Goal: Find contact information: Find contact information

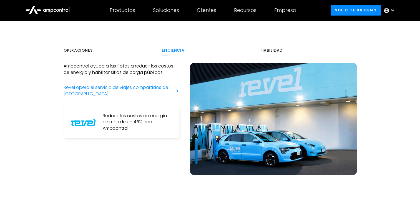
scroll to position [318, 0]
click at [261, 48] on div "Fiabilidad" at bounding box center [309, 50] width 96 height 5
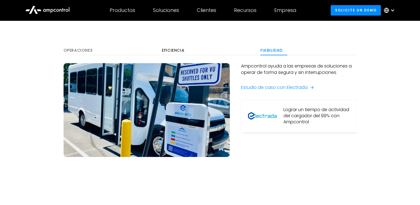
click at [89, 48] on div "Operaciones" at bounding box center [112, 50] width 96 height 5
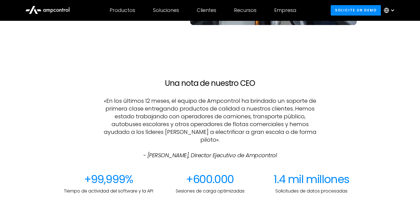
scroll to position [482, 0]
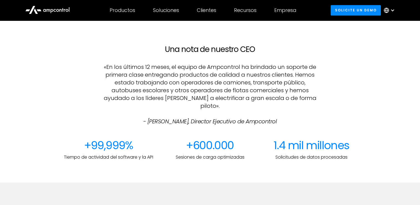
click at [116, 63] on p "«En los últimos 12 meses, el equipo de Ampcontrol ha brindado un soporte de pri…" at bounding box center [210, 94] width 217 height 62
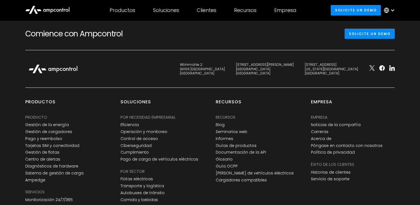
scroll to position [2068, 0]
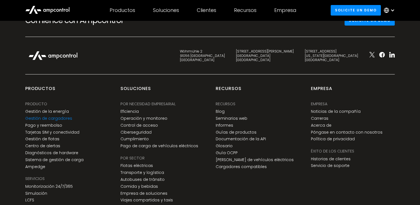
click at [60, 116] on link "Gestión de cargadores" at bounding box center [48, 118] width 47 height 5
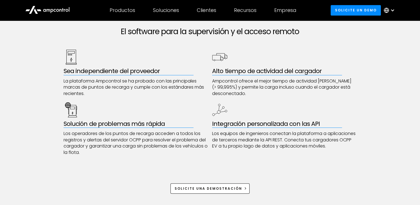
scroll to position [289, 0]
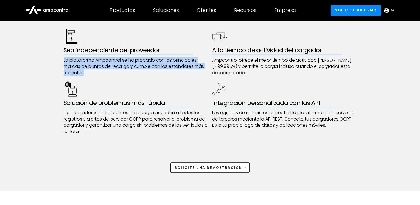
drag, startPoint x: 63, startPoint y: 57, endPoint x: 97, endPoint y: 76, distance: 38.5
click at [97, 76] on div "Sea independiente del proveedor La plataforma Ampcontrol se ha probado con las …" at bounding box center [210, 82] width 293 height 106
click at [70, 59] on p "La plataforma Ampcontrol se ha probado con las principales marcas de puntos de …" at bounding box center [136, 66] width 145 height 19
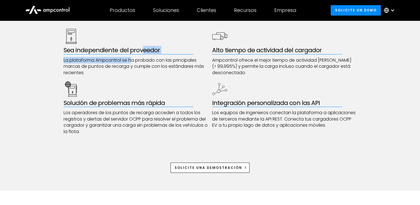
drag, startPoint x: 140, startPoint y: 53, endPoint x: 131, endPoint y: 59, distance: 10.8
click at [131, 59] on div "Sea independiente del proveedor La plataforma Ampcontrol se ha probado con las …" at bounding box center [136, 52] width 145 height 47
drag, startPoint x: 131, startPoint y: 59, endPoint x: 101, endPoint y: 67, distance: 31.5
click at [101, 67] on p "La plataforma Ampcontrol se ha probado con las principales marcas de puntos de …" at bounding box center [136, 66] width 145 height 19
drag, startPoint x: 101, startPoint y: 67, endPoint x: 81, endPoint y: 75, distance: 21.7
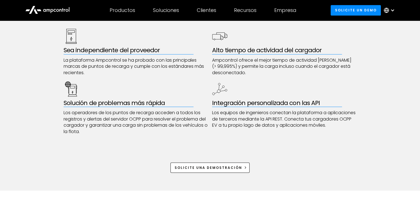
click at [81, 75] on p "La plataforma Ampcontrol se ha probado con las principales marcas de puntos de …" at bounding box center [136, 66] width 145 height 19
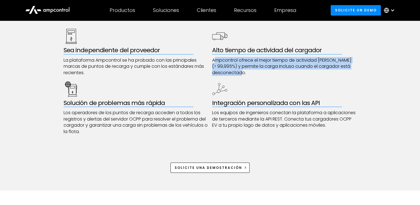
drag, startPoint x: 217, startPoint y: 58, endPoint x: 252, endPoint y: 69, distance: 36.7
click at [252, 69] on p "Ampcontrol ofrece el mejor tiempo de actividad del mercado (> 99,995%) y permit…" at bounding box center [284, 66] width 145 height 19
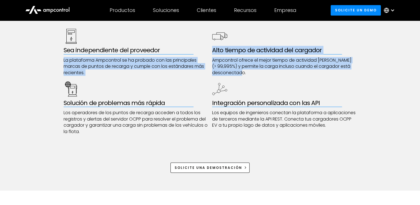
drag, startPoint x: 249, startPoint y: 71, endPoint x: 209, endPoint y: 52, distance: 43.9
click at [209, 52] on div "Sea independiente del proveedor La plataforma Ampcontrol se ha probado con las …" at bounding box center [210, 82] width 293 height 106
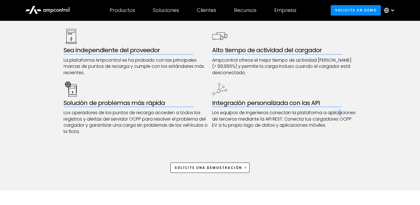
drag, startPoint x: 209, startPoint y: 52, endPoint x: 224, endPoint y: 117, distance: 66.5
click at [224, 117] on p "Los equipos de ingenieros conectan la plataforma a aplicaciones de terceros med…" at bounding box center [284, 119] width 145 height 19
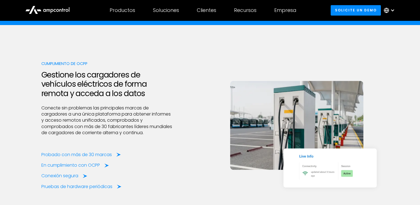
scroll to position [697, 0]
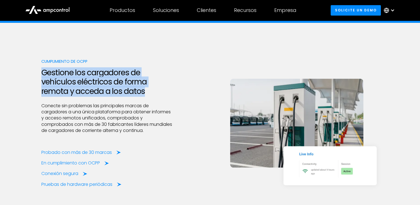
drag, startPoint x: 37, startPoint y: 74, endPoint x: 148, endPoint y: 90, distance: 112.5
click at [148, 90] on div "Cumplimiento de OCPP Gestione los cargadores de vehículos eléctricos de forma r…" at bounding box center [210, 123] width 420 height 200
click at [148, 90] on h2 "Gestione los cargadores de vehículos eléctricos de forma remota y acceda a los …" at bounding box center [107, 82] width 132 height 28
drag, startPoint x: 148, startPoint y: 90, endPoint x: 143, endPoint y: 91, distance: 5.1
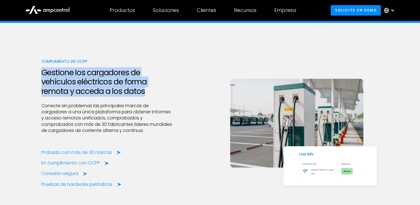
click at [143, 91] on h2 "Gestione los cargadores de vehículos eléctricos de forma remota y acceda a los …" at bounding box center [107, 82] width 132 height 28
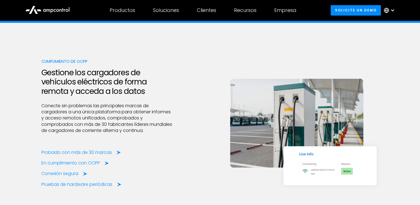
click at [143, 91] on h2 "Gestione los cargadores de vehículos eléctricos de forma remota y acceda a los …" at bounding box center [107, 82] width 132 height 28
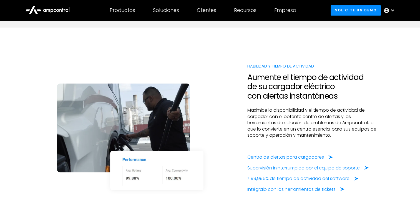
scroll to position [893, 0]
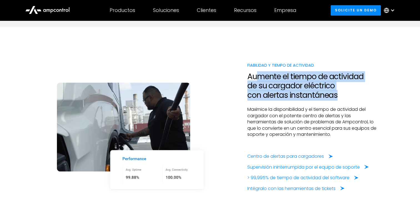
drag, startPoint x: 255, startPoint y: 76, endPoint x: 356, endPoint y: 99, distance: 104.3
click at [356, 99] on h2 "Aumente el tiempo de actividad de su cargador eléctrico con alertas instantáneas" at bounding box center [314, 86] width 132 height 28
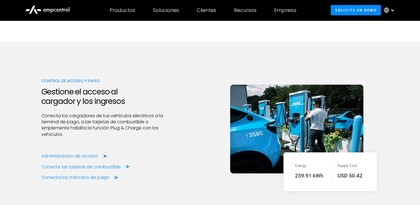
scroll to position [1079, 0]
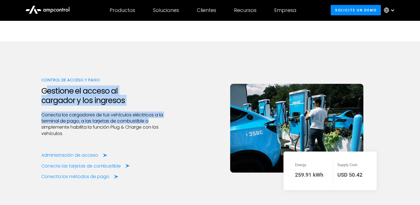
drag, startPoint x: 45, startPoint y: 94, endPoint x: 149, endPoint y: 122, distance: 107.5
click at [149, 122] on div "Control de acceso y pago Gestione el acceso al cargador y los ingresos Conecta …" at bounding box center [107, 128] width 132 height 103
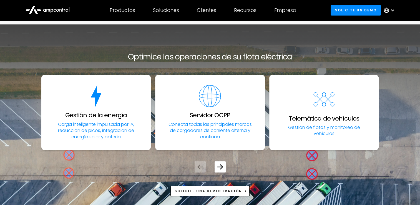
scroll to position [1913, 0]
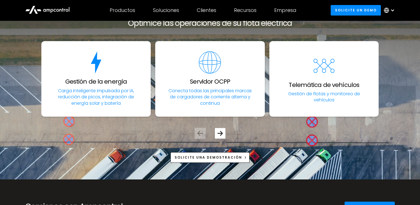
click at [224, 132] on div "Next slide" at bounding box center [220, 133] width 11 height 11
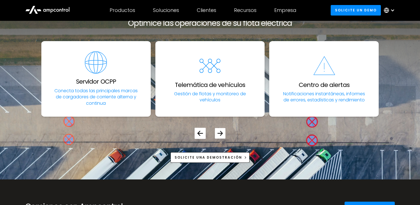
click at [224, 132] on div "Next slide" at bounding box center [220, 133] width 11 height 11
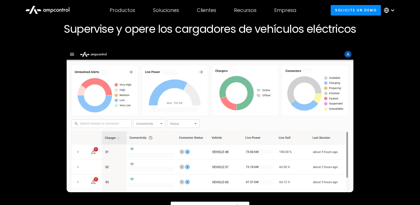
scroll to position [0, 0]
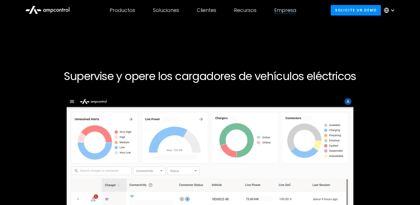
click at [288, 6] on div "Empresa EMPRESA Noticias de la empresa Carreras Acerca de Póngase en contacto c…" at bounding box center [286, 10] width 40 height 19
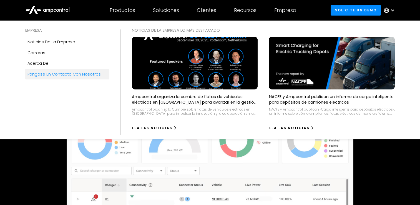
click at [79, 79] on link "Póngase en contacto con nosotros" at bounding box center [67, 74] width 84 height 11
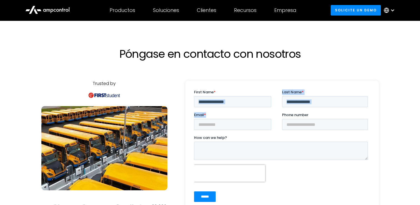
drag, startPoint x: 211, startPoint y: 112, endPoint x: 211, endPoint y: 103, distance: 9.2
click at [211, 103] on form "First Name * Last Name * Email * Phone number How can we help? Recent form subm…" at bounding box center [282, 147] width 176 height 117
click at [211, 103] on input "First Name *" at bounding box center [232, 101] width 77 height 11
type input "*****"
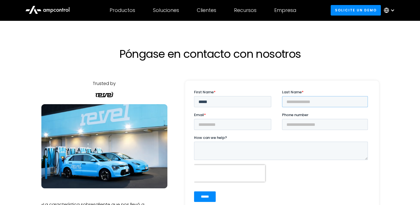
click at [334, 104] on input "Last Name *" at bounding box center [325, 101] width 86 height 11
type input "**********"
click at [236, 122] on input "Email *" at bounding box center [232, 124] width 77 height 11
type input "**********"
drag, startPoint x: 311, startPoint y: 134, endPoint x: 308, endPoint y: 127, distance: 7.7
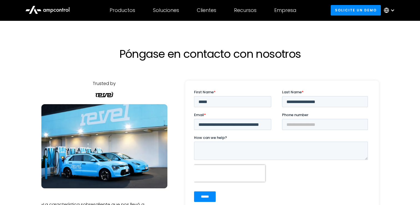
click at [308, 127] on fieldset "**********" at bounding box center [282, 123] width 176 height 23
click at [308, 127] on input "Phone number" at bounding box center [325, 124] width 86 height 11
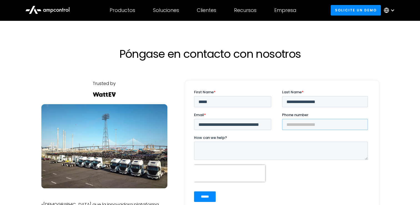
type input "**********"
click at [293, 155] on textarea "How can we help?" at bounding box center [281, 151] width 174 height 18
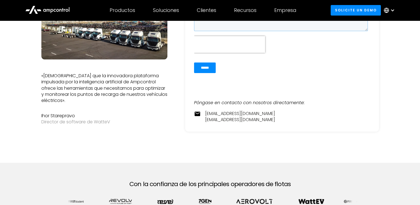
scroll to position [129, 0]
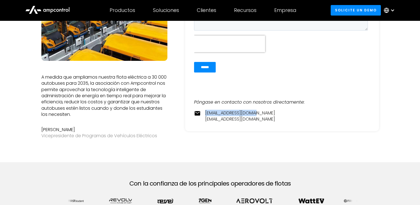
drag, startPoint x: 271, startPoint y: 111, endPoint x: 201, endPoint y: 110, distance: 70.3
click at [201, 110] on div "contact@ampcontrol.io pr@ampcontrol.io" at bounding box center [282, 116] width 176 height 13
copy link "contact@ampcontrol.io"
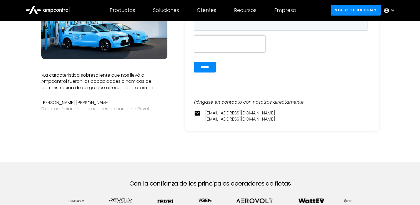
click at [204, 121] on div "contact@ampcontrol.io pr@ampcontrol.io" at bounding box center [282, 116] width 176 height 13
drag, startPoint x: 204, startPoint y: 121, endPoint x: 246, endPoint y: 121, distance: 42.2
click at [246, 121] on div "contact@ampcontrol.io pr@ampcontrol.io" at bounding box center [282, 116] width 176 height 13
copy link "pr@ampcontrol.io"
